Goal: Check status

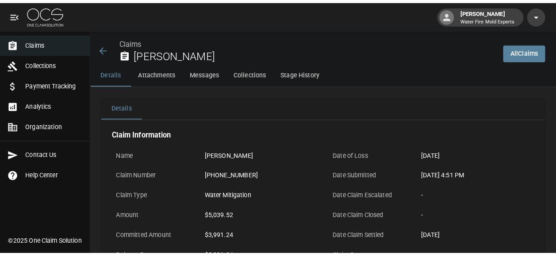
scroll to position [96, 0]
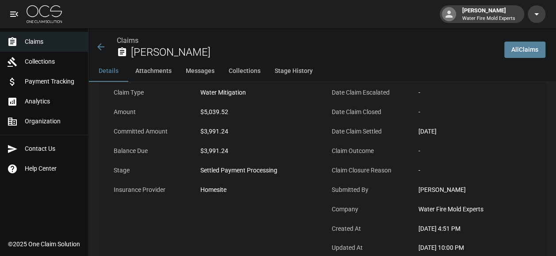
click at [37, 42] on span "Claims" at bounding box center [53, 41] width 56 height 9
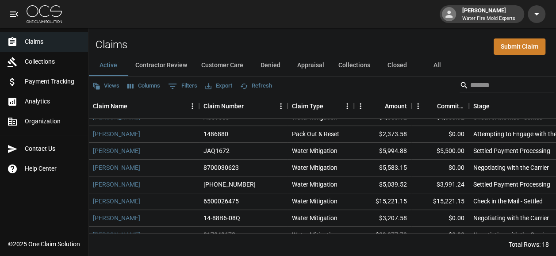
scroll to position [188, 0]
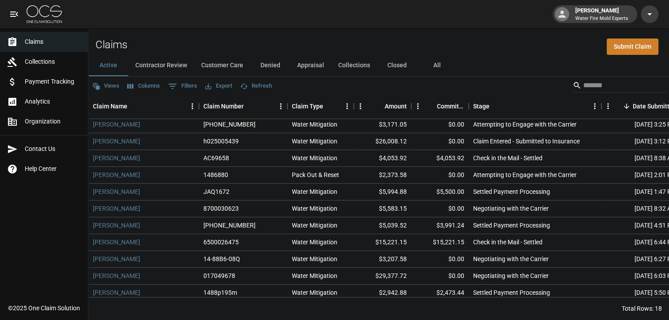
scroll to position [124, 0]
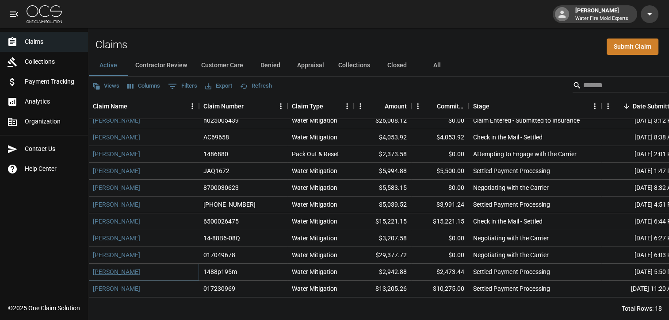
click at [117, 262] on link "[PERSON_NAME]" at bounding box center [116, 271] width 47 height 9
